Goal: Information Seeking & Learning: Understand process/instructions

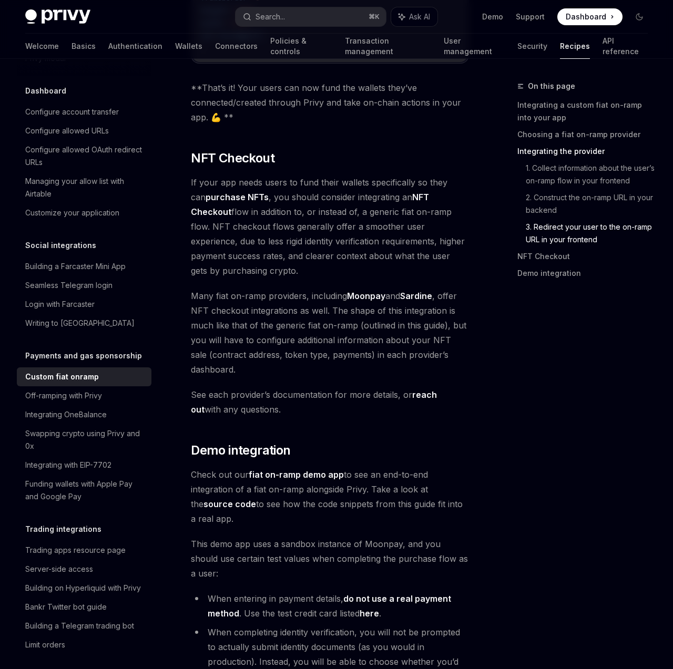
scroll to position [4228, 0]
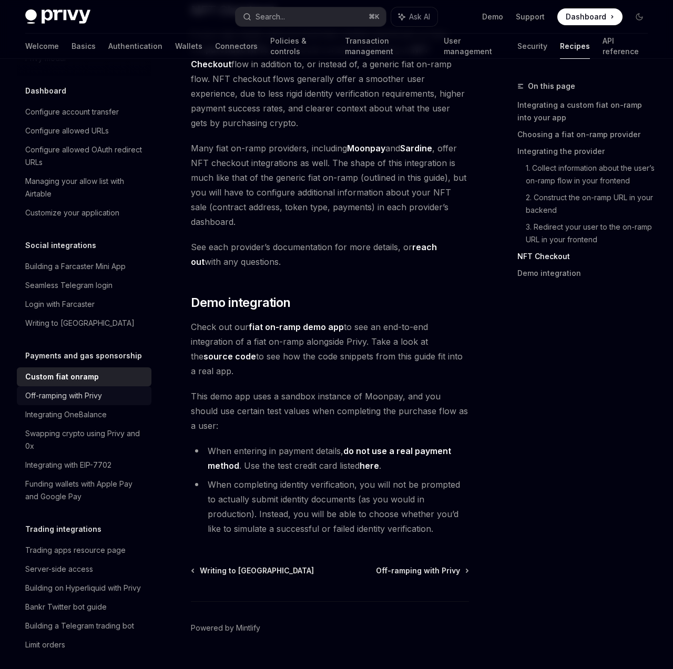
click at [138, 390] on div "Off-ramping with Privy" at bounding box center [85, 396] width 120 height 13
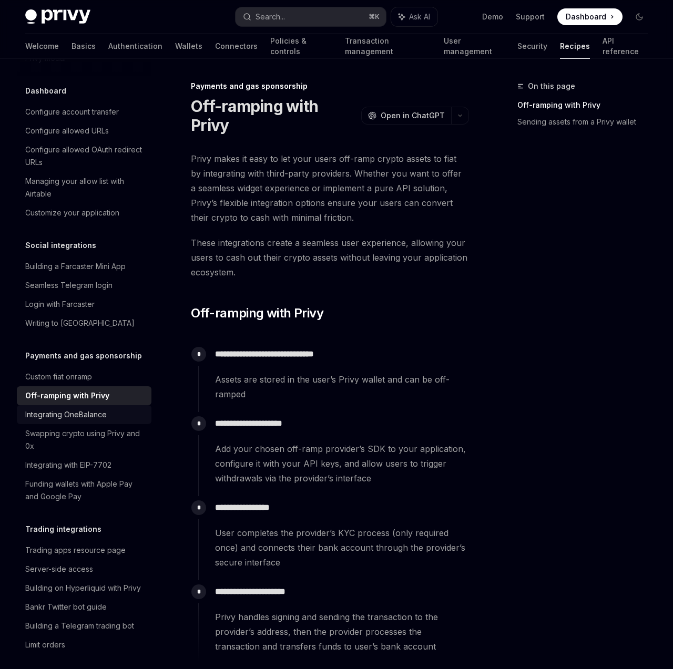
click at [128, 409] on div "Integrating OneBalance" at bounding box center [85, 415] width 120 height 13
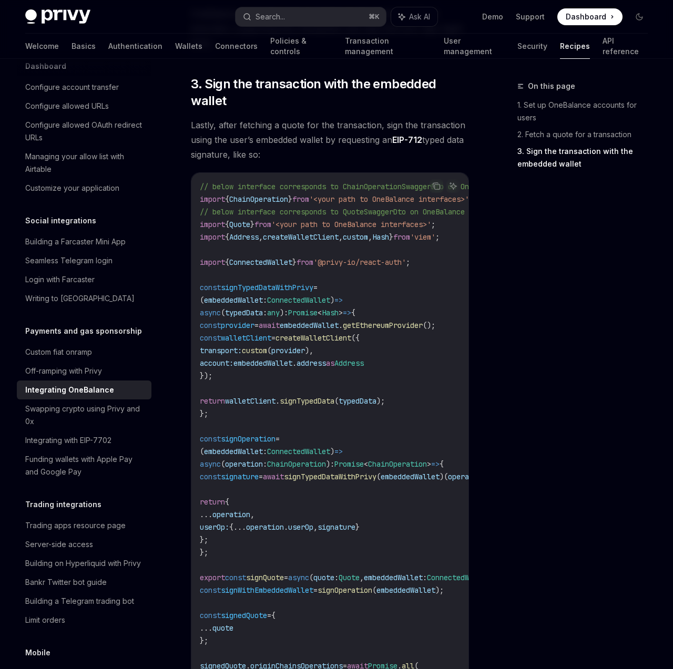
scroll to position [577, 0]
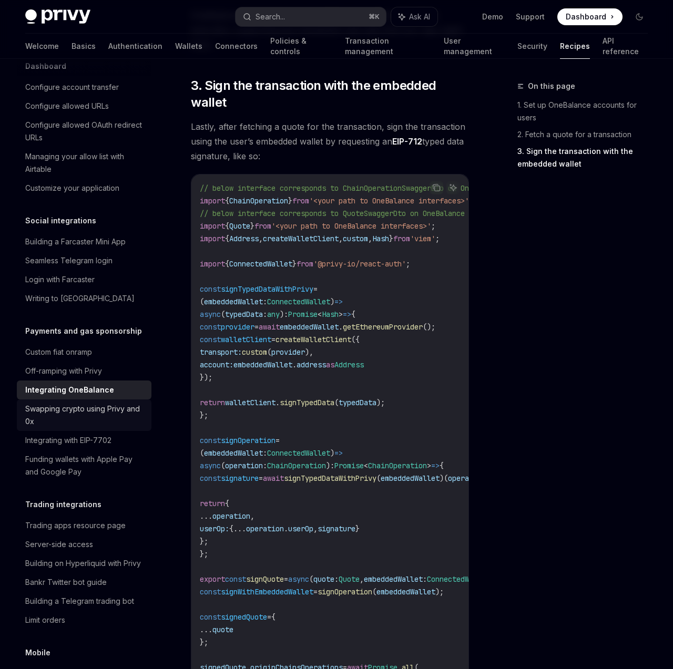
click at [118, 405] on div "Swapping crypto using Privy and 0x" at bounding box center [85, 415] width 120 height 25
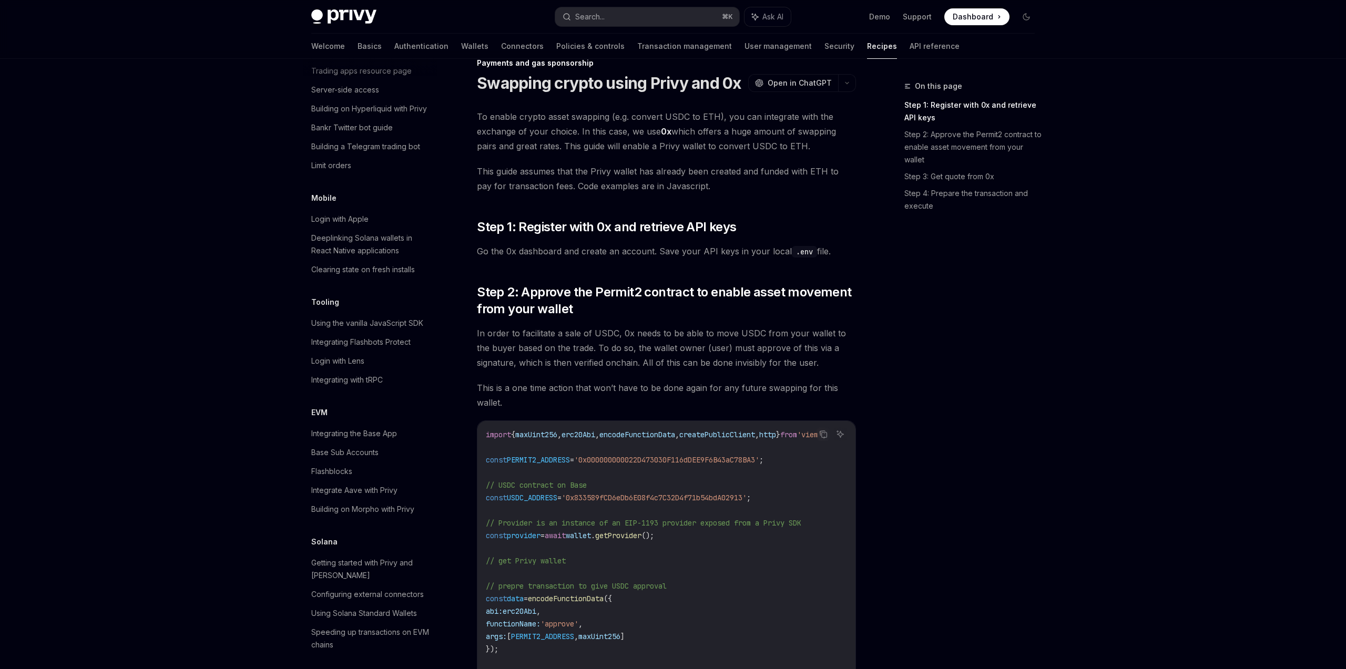
scroll to position [1116, 0]
click at [363, 427] on div "Integrating the Base App" at bounding box center [354, 433] width 86 height 13
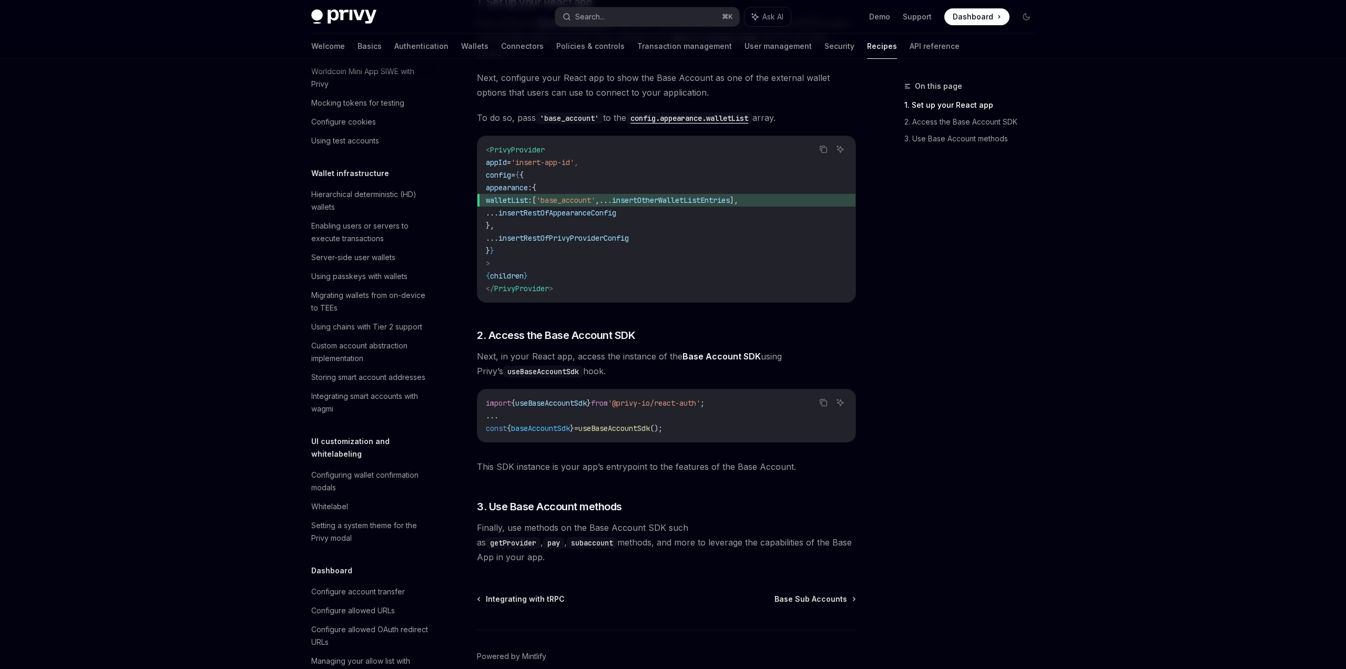
scroll to position [141, 0]
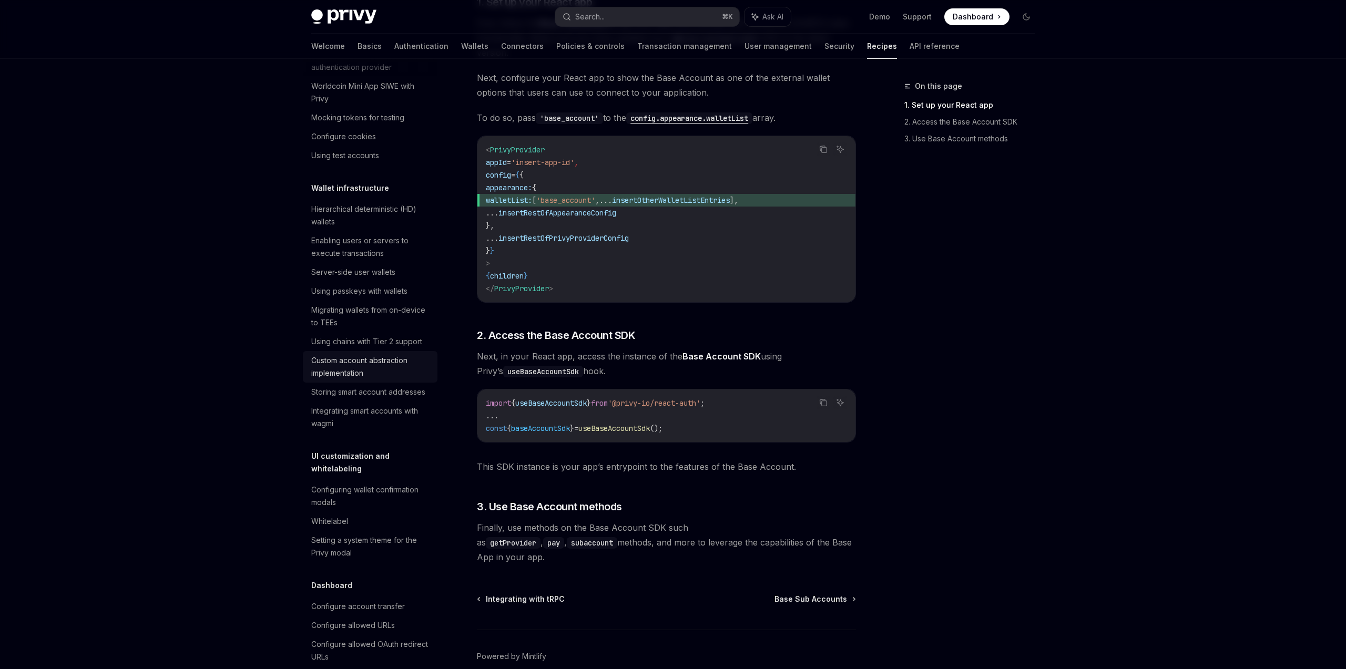
click at [338, 375] on div "Custom account abstraction implementation" at bounding box center [371, 366] width 120 height 25
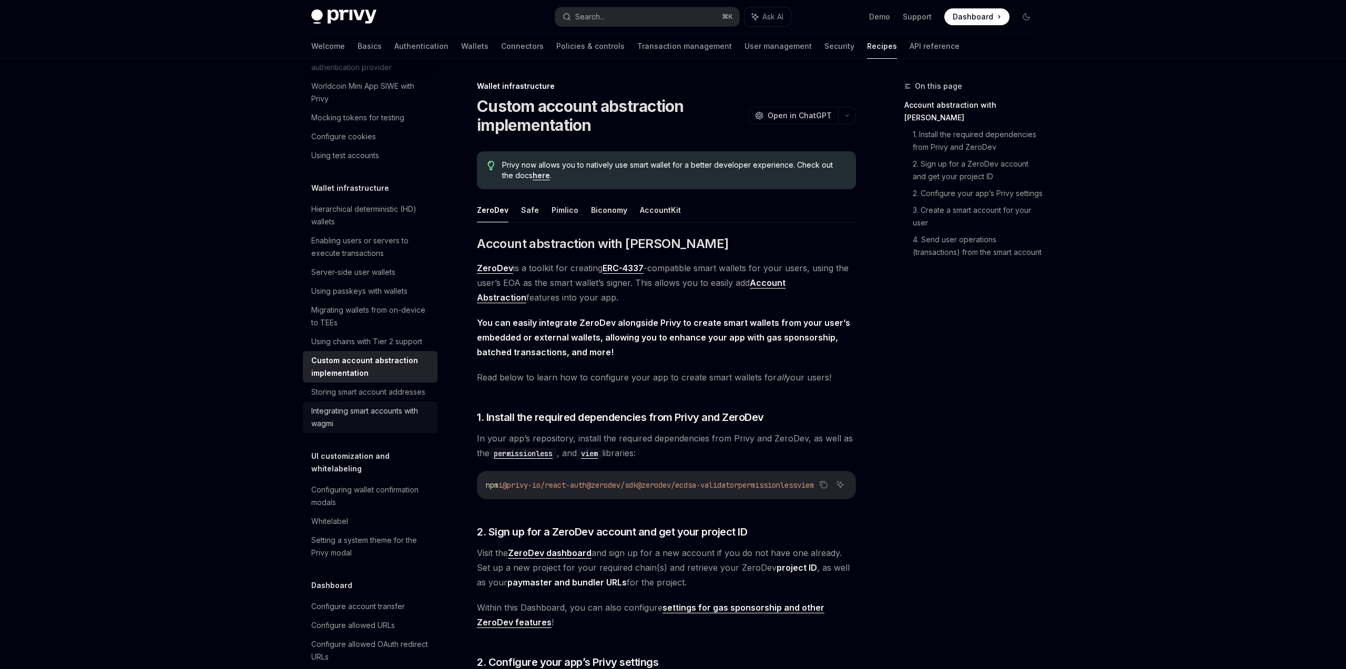
click at [350, 404] on link "Integrating smart accounts with wagmi" at bounding box center [370, 418] width 135 height 32
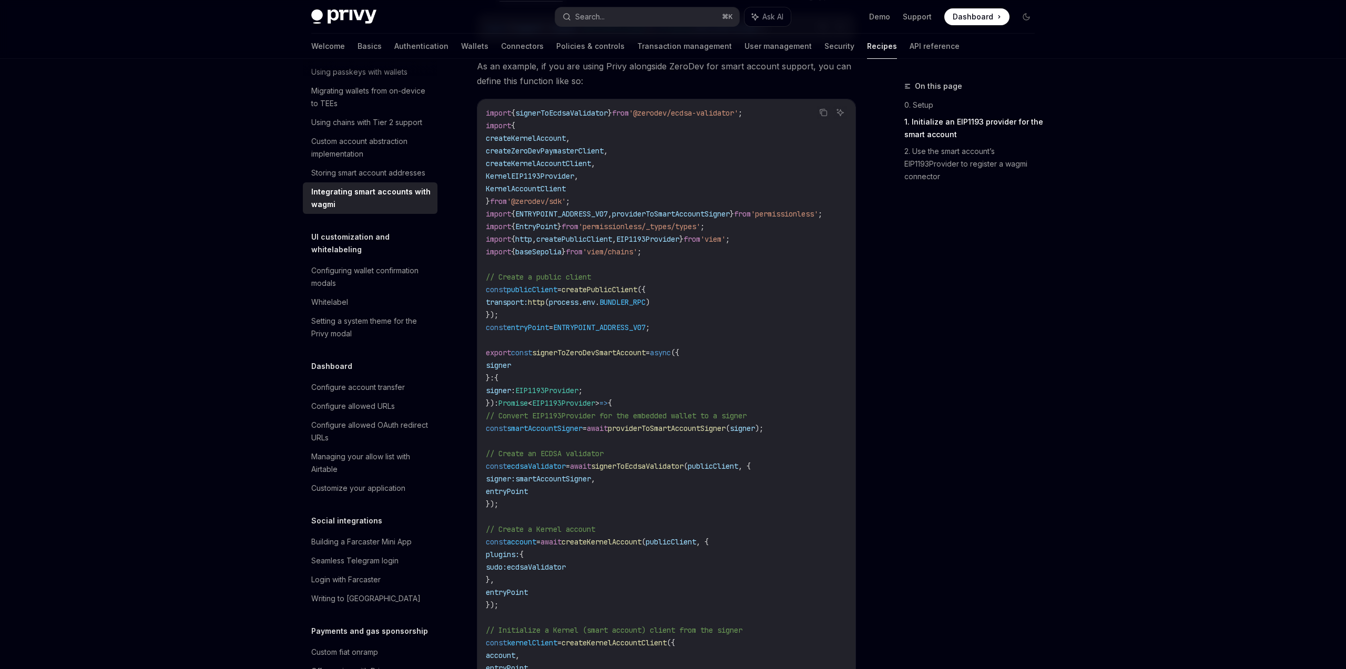
scroll to position [339, 0]
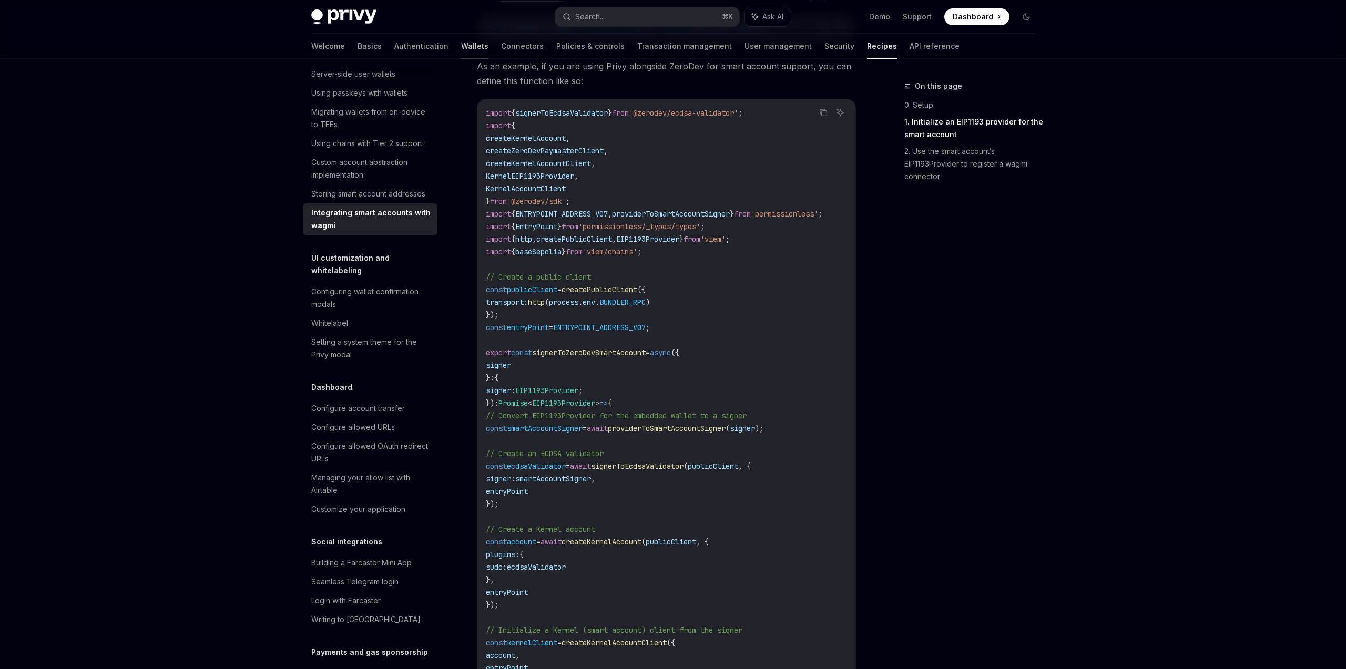
click at [461, 43] on link "Wallets" at bounding box center [474, 46] width 27 height 25
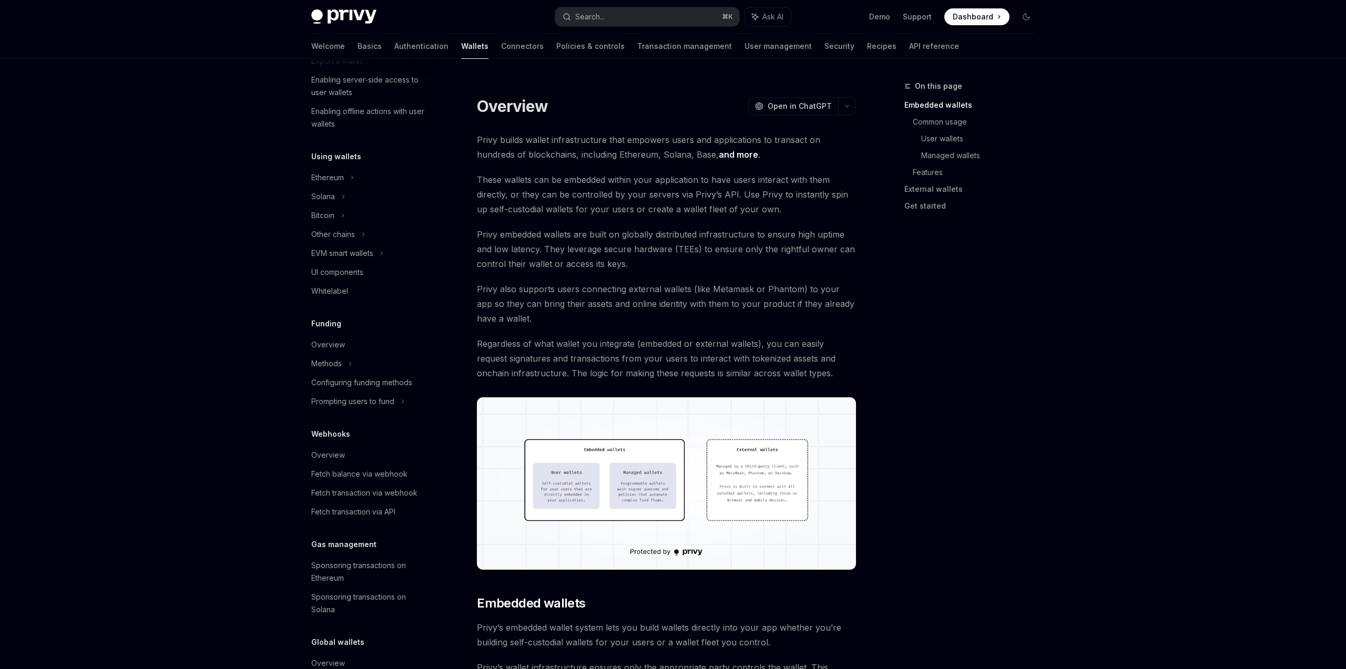
scroll to position [182, 0]
click at [352, 44] on div "Prompting users to fund" at bounding box center [336, 37] width 50 height 13
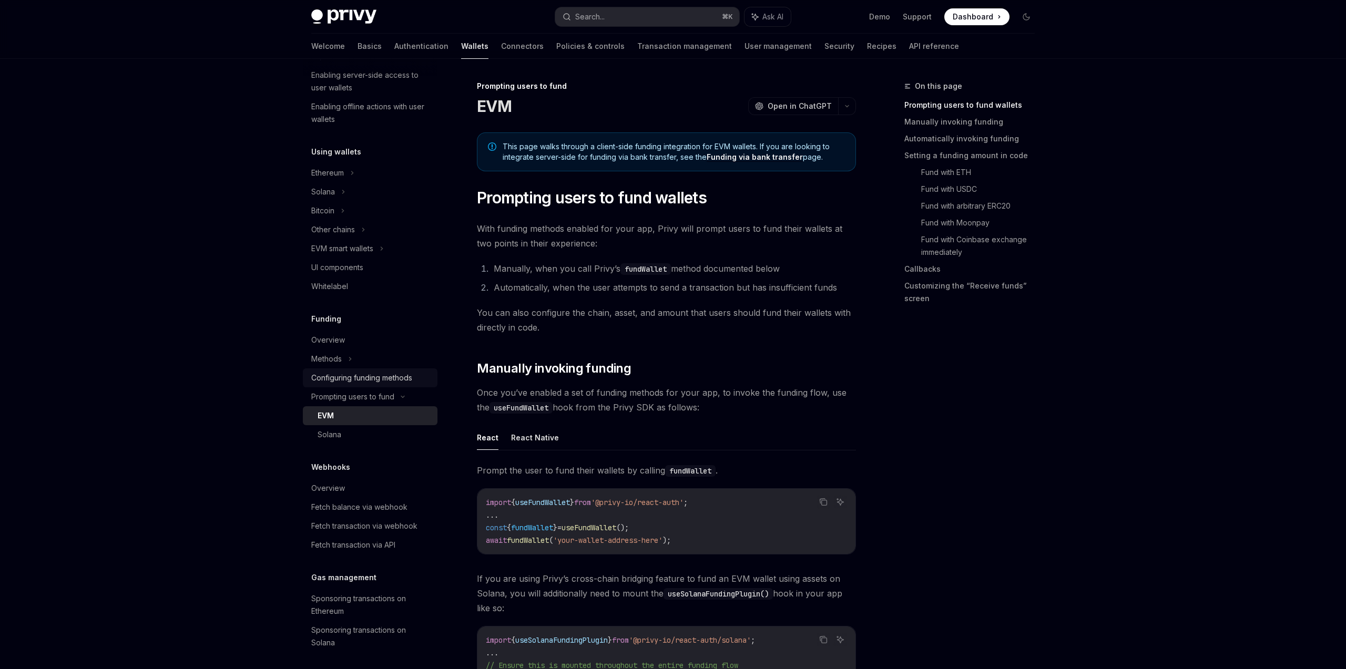
click at [399, 371] on link "Configuring funding methods" at bounding box center [370, 378] width 135 height 19
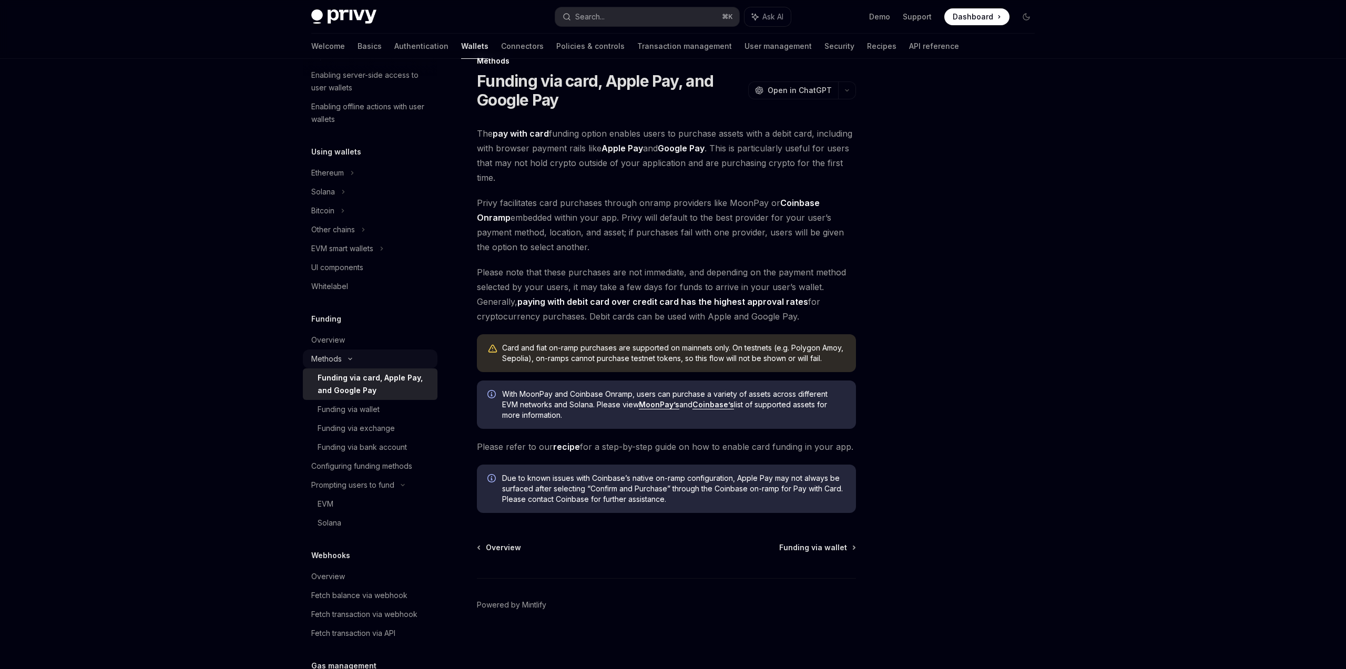
scroll to position [25, 0]
click at [400, 427] on div "Funding via exchange" at bounding box center [375, 428] width 114 height 13
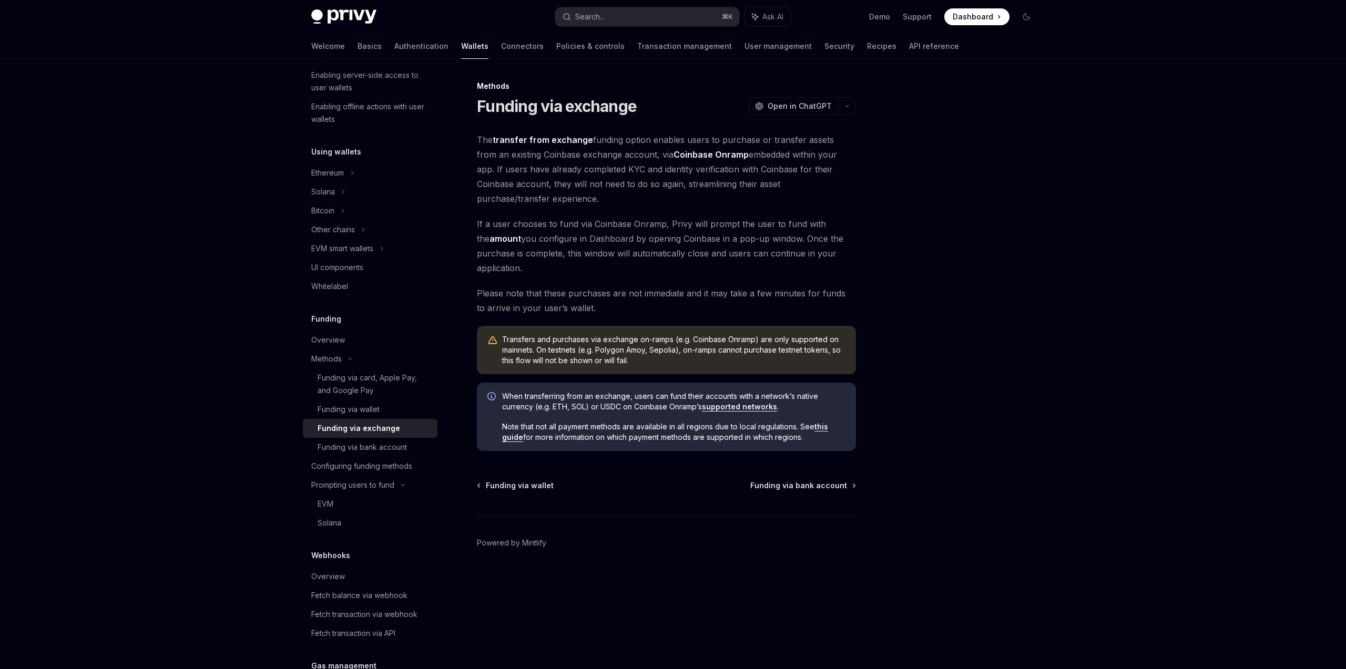
click at [673, 121] on div at bounding box center [964, 375] width 160 height 590
click at [673, 286] on div at bounding box center [964, 375] width 160 height 590
click at [375, 347] on link "Overview" at bounding box center [370, 340] width 135 height 19
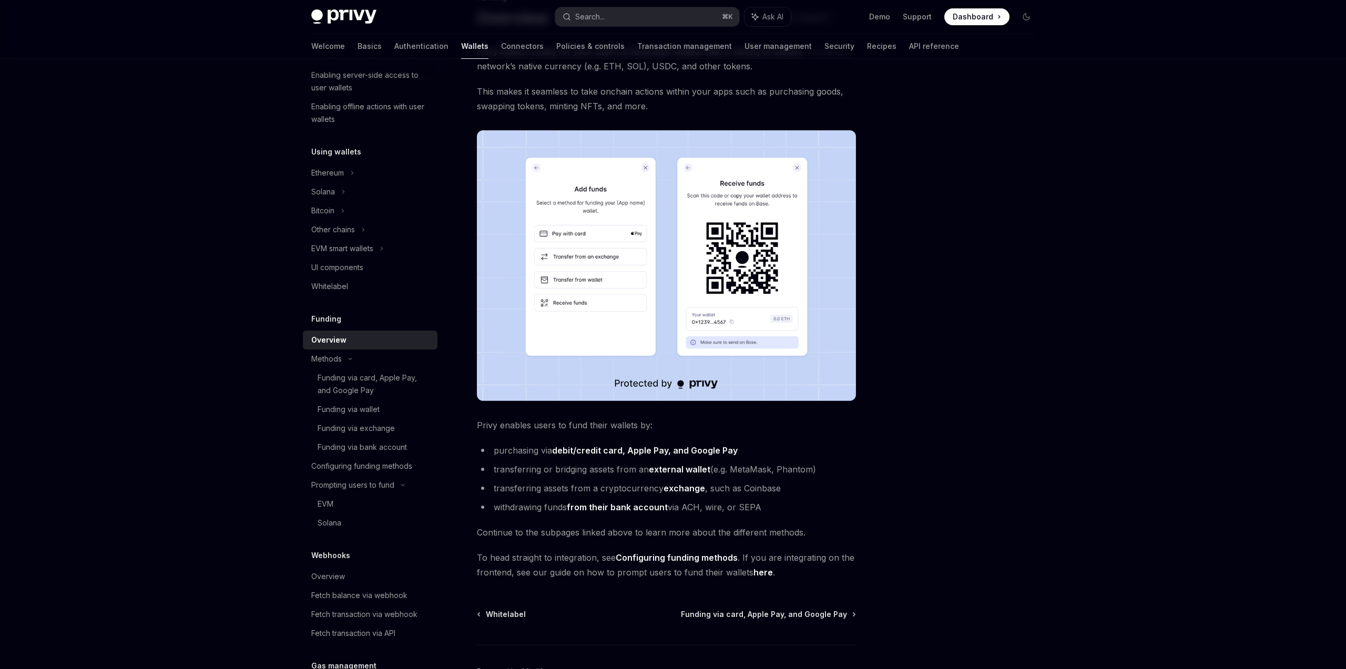
scroll to position [91, 0]
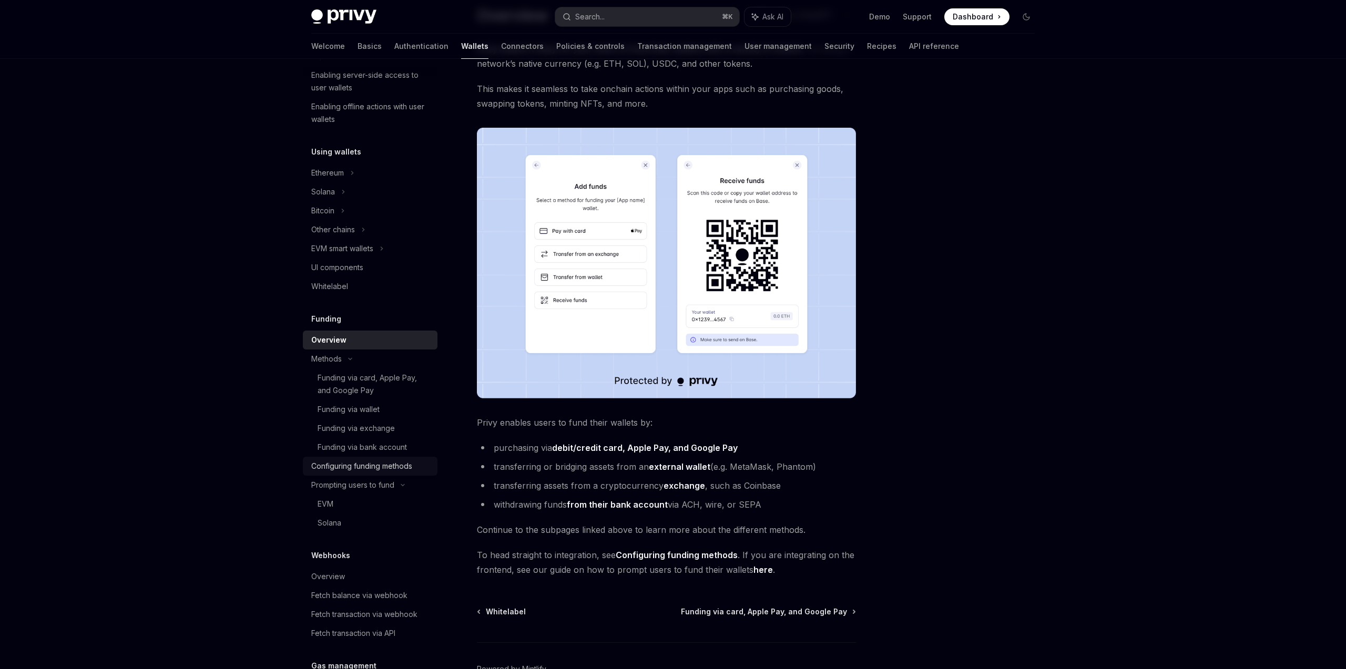
click at [394, 468] on div "Configuring funding methods" at bounding box center [361, 466] width 101 height 13
type textarea "*"
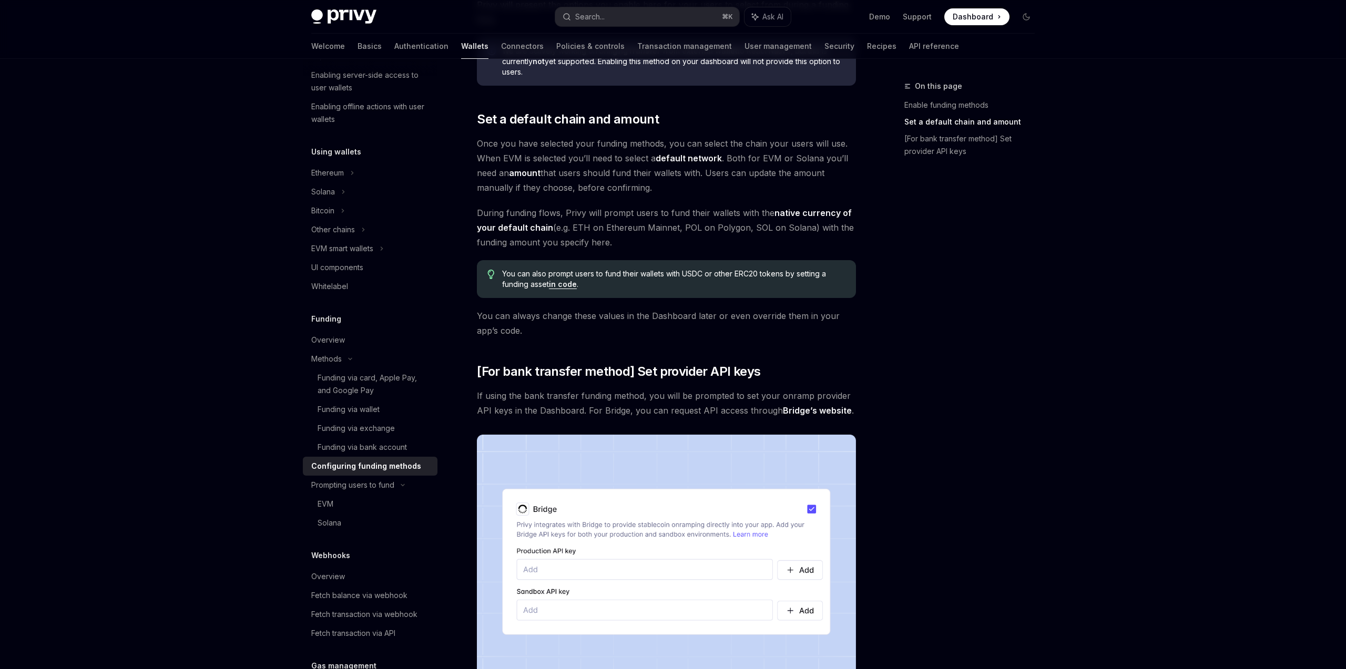
scroll to position [514, 0]
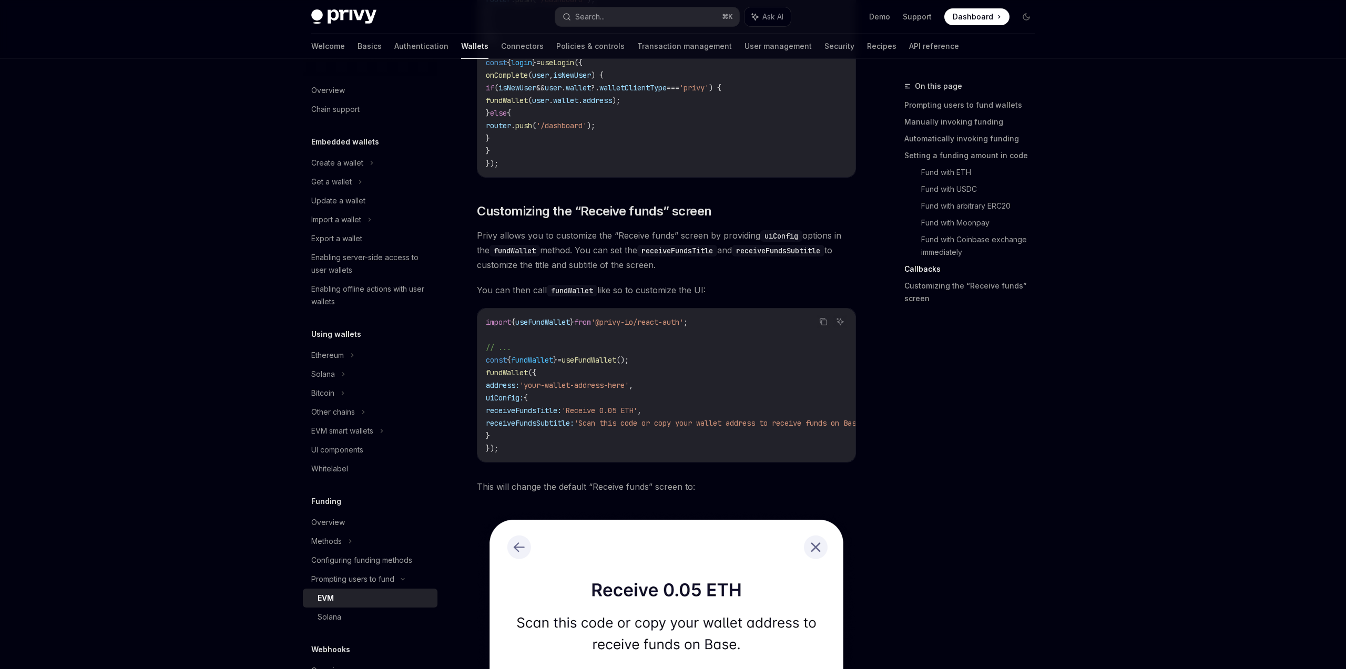
scroll to position [2629, 0]
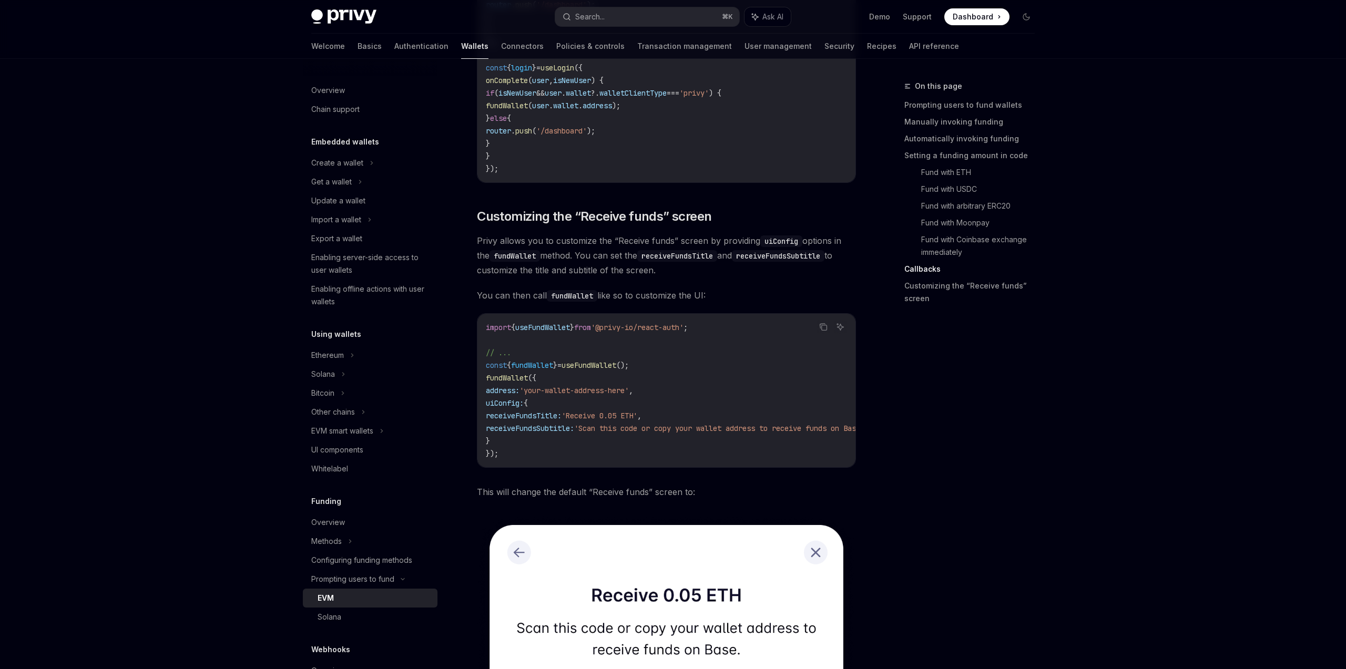
click at [524, 405] on span "uiConfig:" at bounding box center [505, 403] width 38 height 9
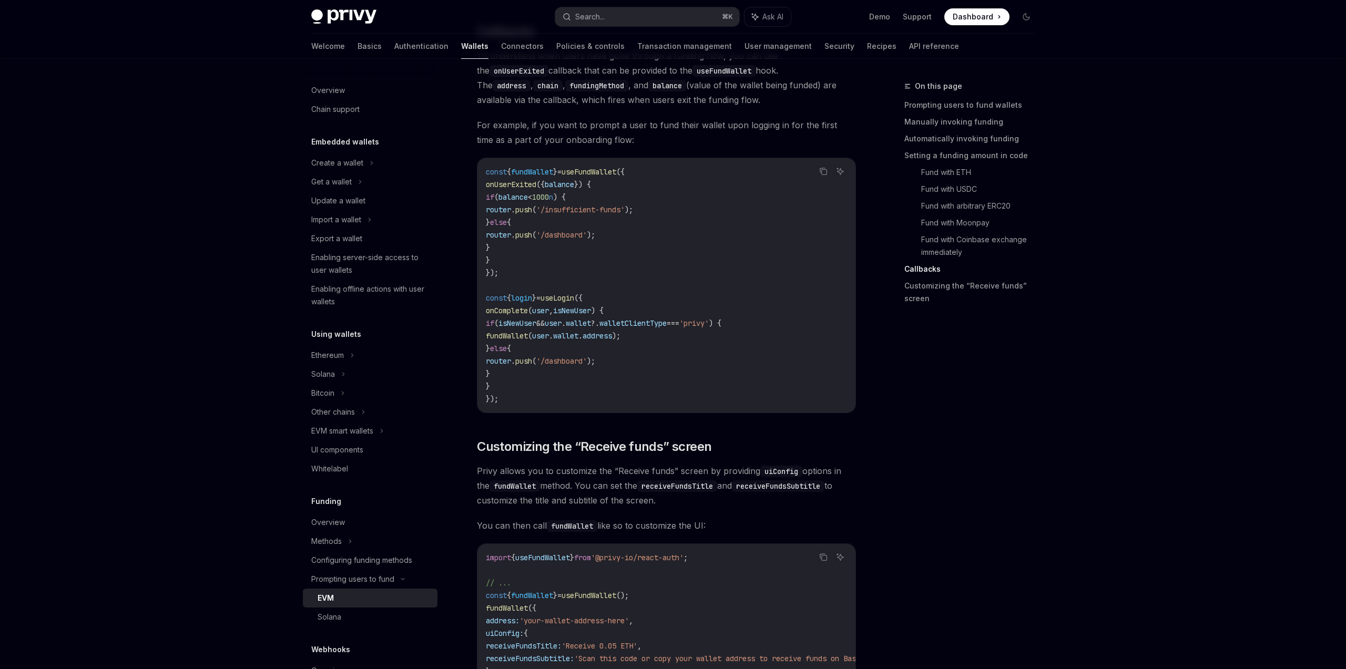
scroll to position [2396, 0]
drag, startPoint x: 513, startPoint y: 398, endPoint x: 458, endPoint y: 172, distance: 232.9
click at [585, 212] on span "'/insufficient-funds'" at bounding box center [580, 212] width 88 height 9
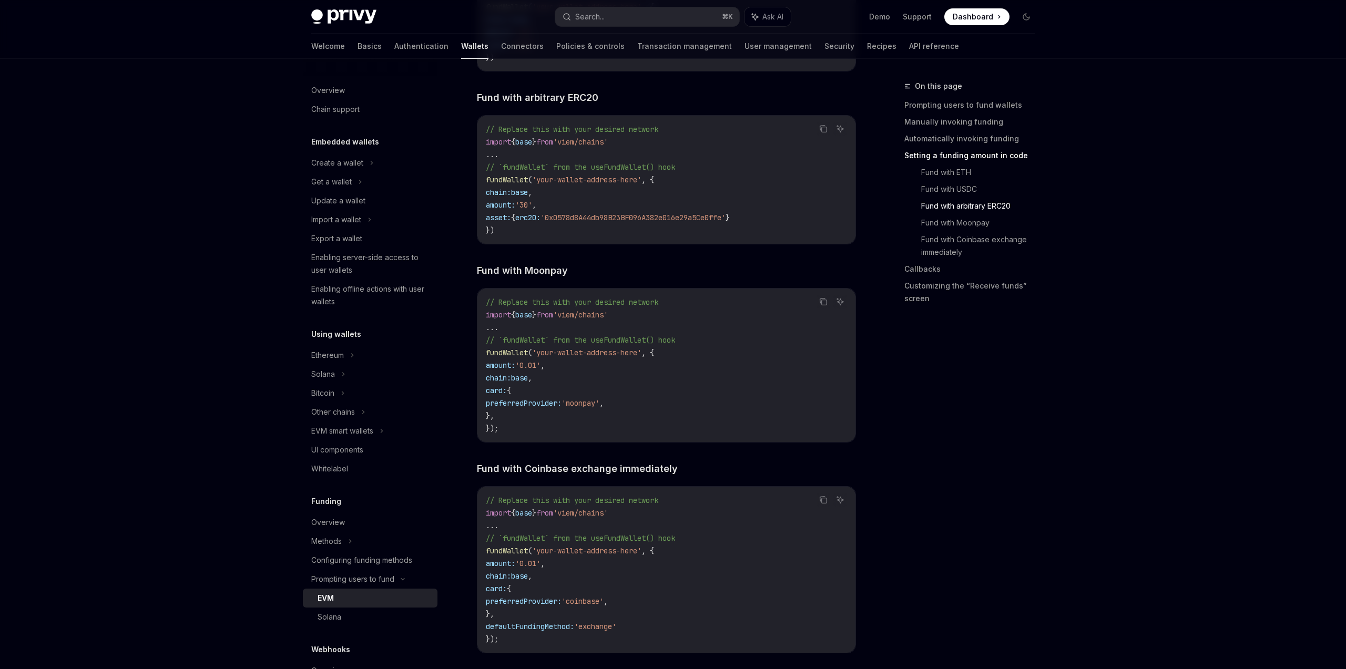
scroll to position [1516, 0]
